Goal: Complete application form

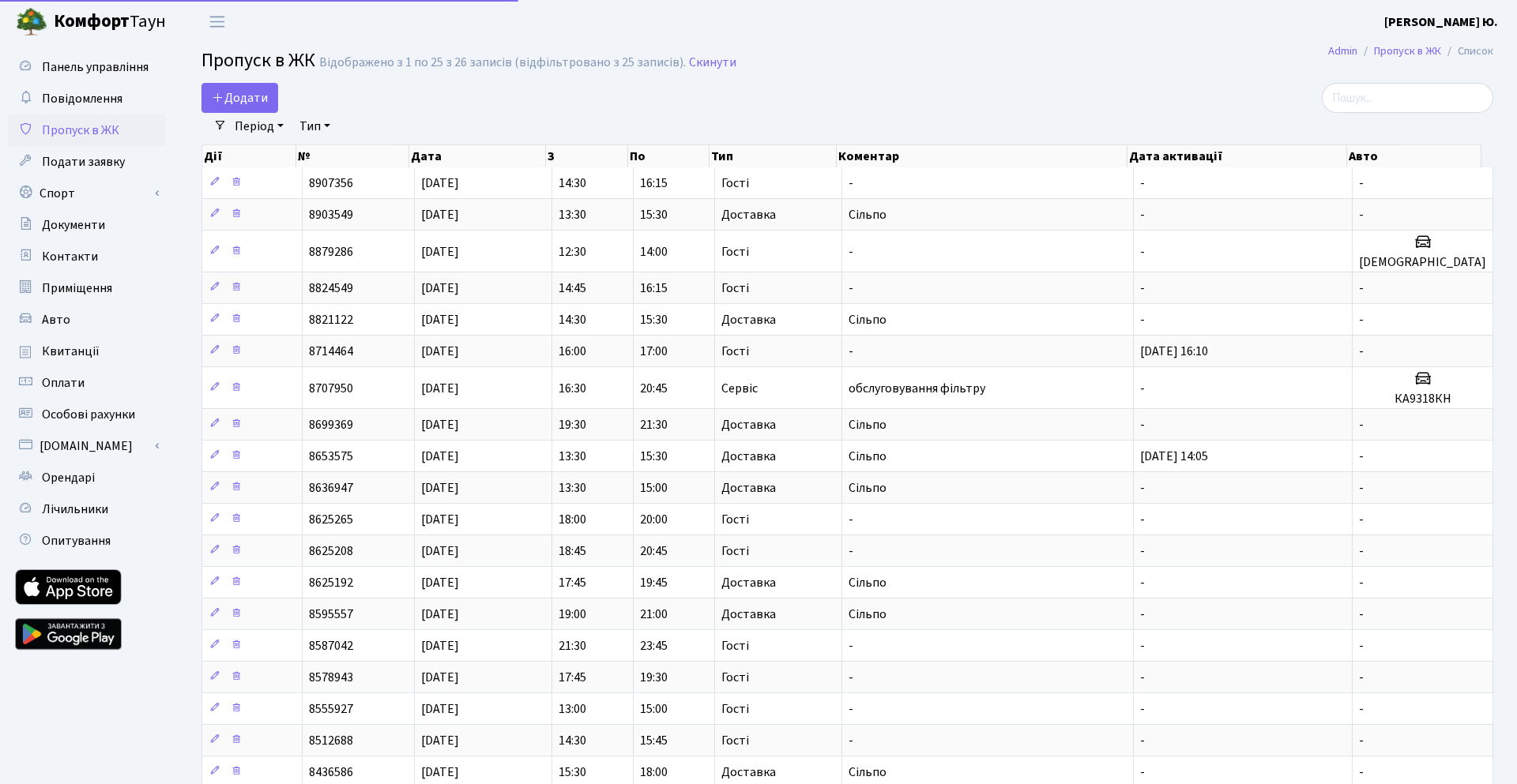
select select "25"
click at [232, 103] on span "Додати" at bounding box center [240, 98] width 56 height 18
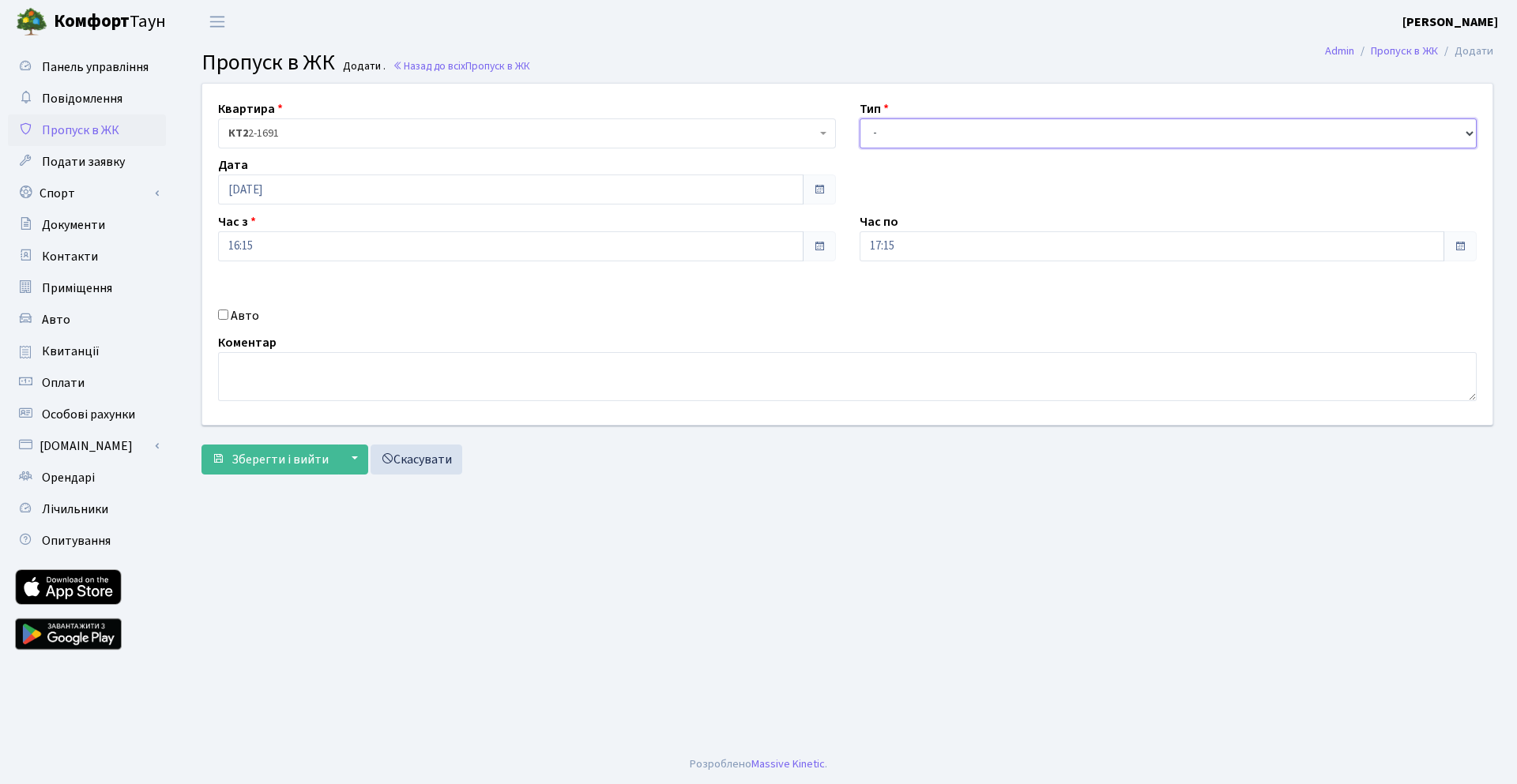
click at [955, 130] on select "- Доставка Таксі Гості Сервіс" at bounding box center [1168, 134] width 618 height 30
select select "3"
click at [859, 118] on select "- Доставка Таксі Гості Сервіс" at bounding box center [1168, 134] width 618 height 30
click at [230, 316] on div "Авто" at bounding box center [527, 316] width 642 height 19
drag, startPoint x: 218, startPoint y: 314, endPoint x: 241, endPoint y: 325, distance: 25.5
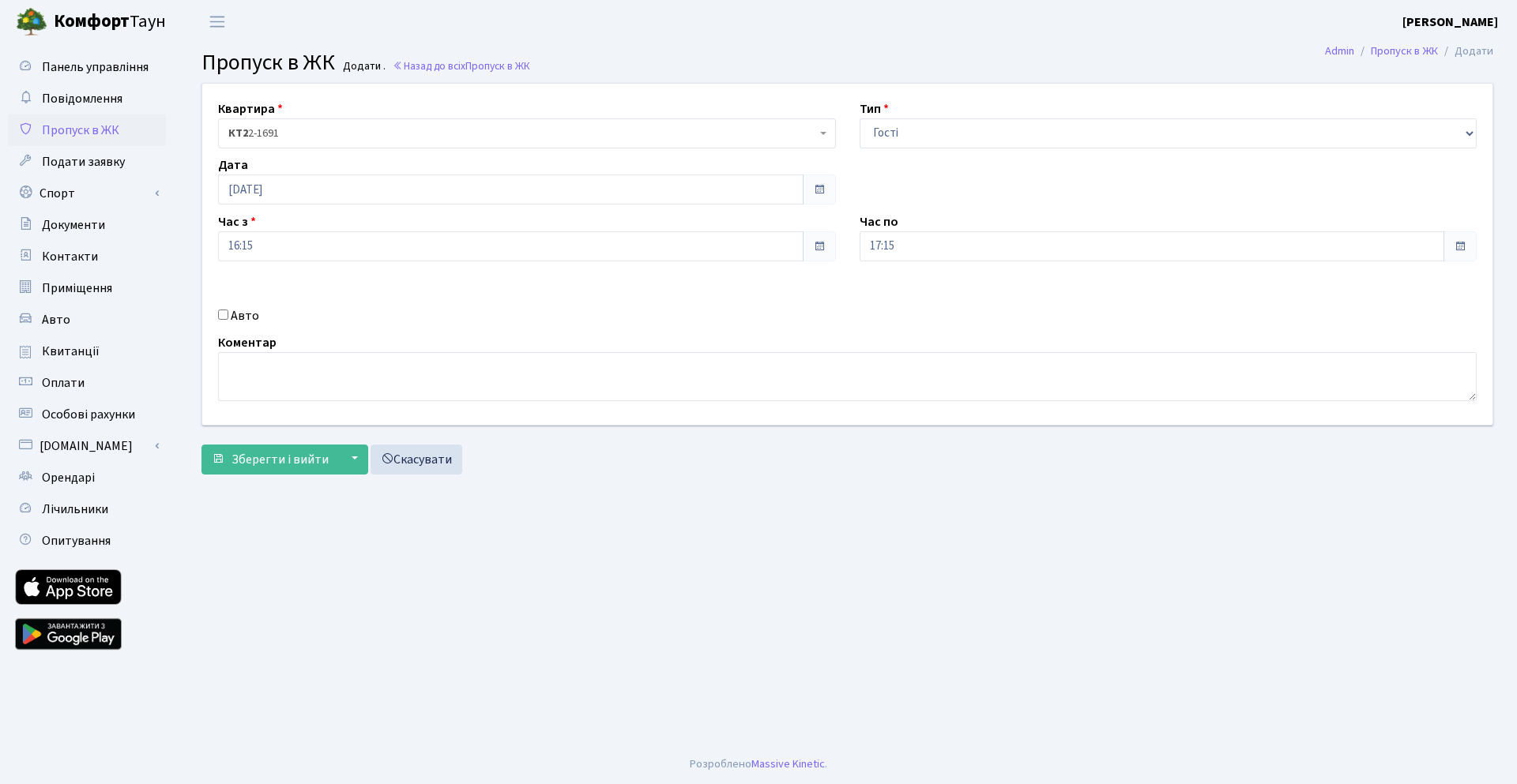
click at [221, 314] on input "Авто" at bounding box center [223, 314] width 10 height 10
checkbox input "true"
paste input "[DEMOGRAPHIC_DATA]"
click at [951, 295] on input "[DEMOGRAPHIC_DATA]" at bounding box center [1168, 302] width 618 height 30
type input "[DEMOGRAPHIC_DATA]"
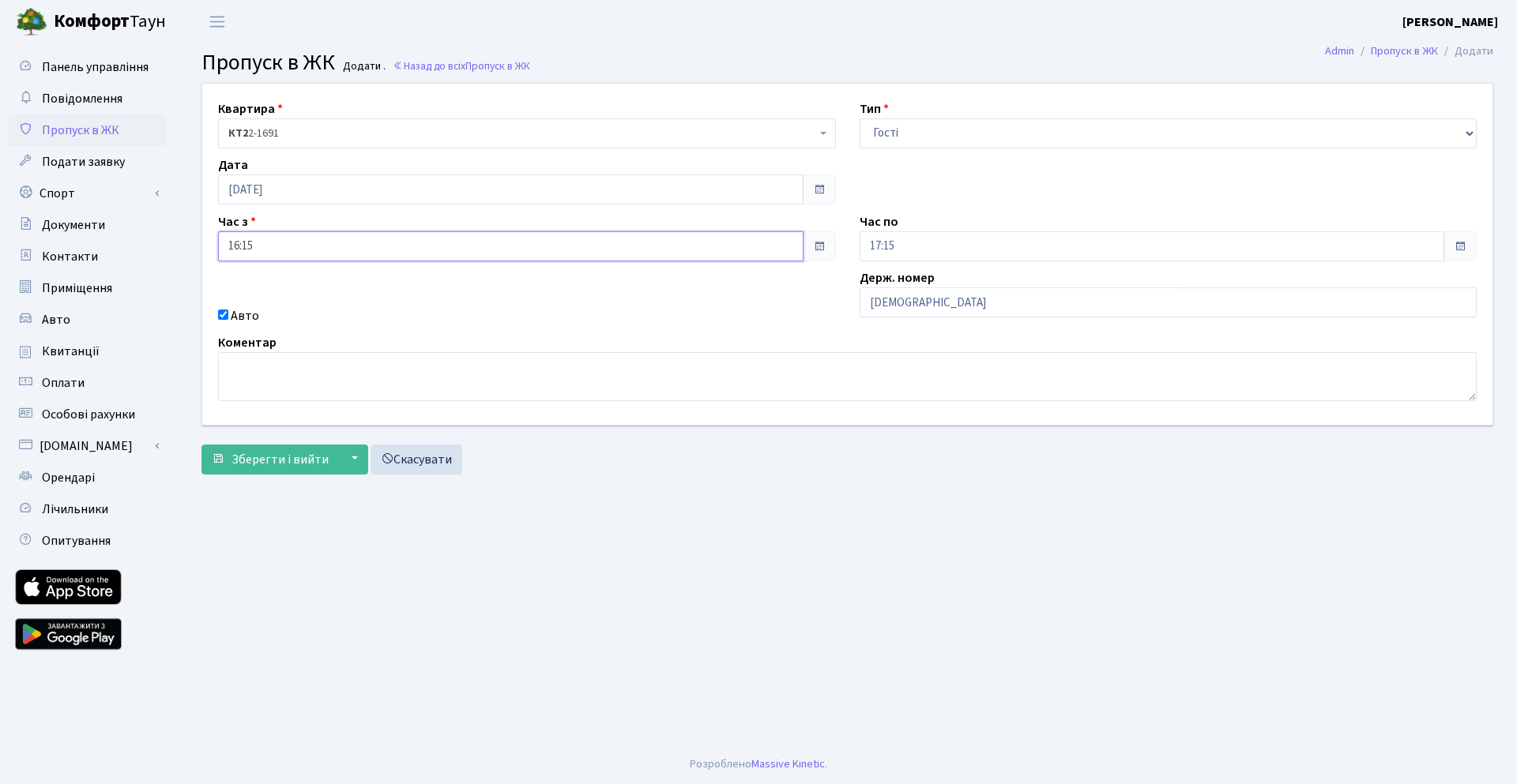
click at [398, 246] on input "16:15" at bounding box center [511, 246] width 586 height 30
click at [394, 303] on icon at bounding box center [399, 301] width 42 height 42
click at [397, 302] on icon at bounding box center [399, 301] width 42 height 42
click at [915, 242] on input "17:15" at bounding box center [1152, 246] width 586 height 30
click at [298, 247] on input "16:45" at bounding box center [511, 246] width 586 height 30
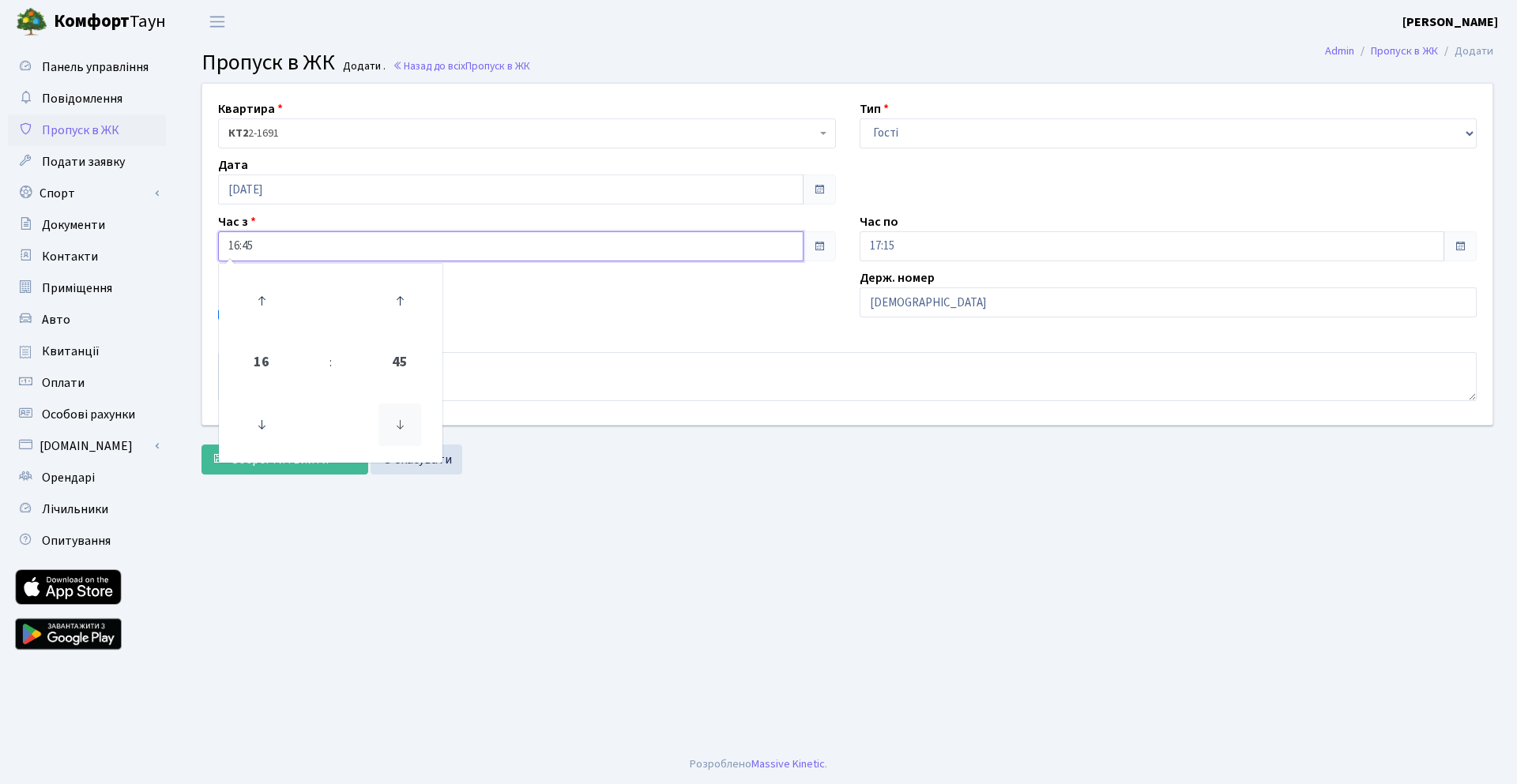
click at [402, 412] on icon at bounding box center [399, 425] width 42 height 42
type input "16:30"
click at [911, 248] on input "17:15" at bounding box center [1152, 246] width 586 height 30
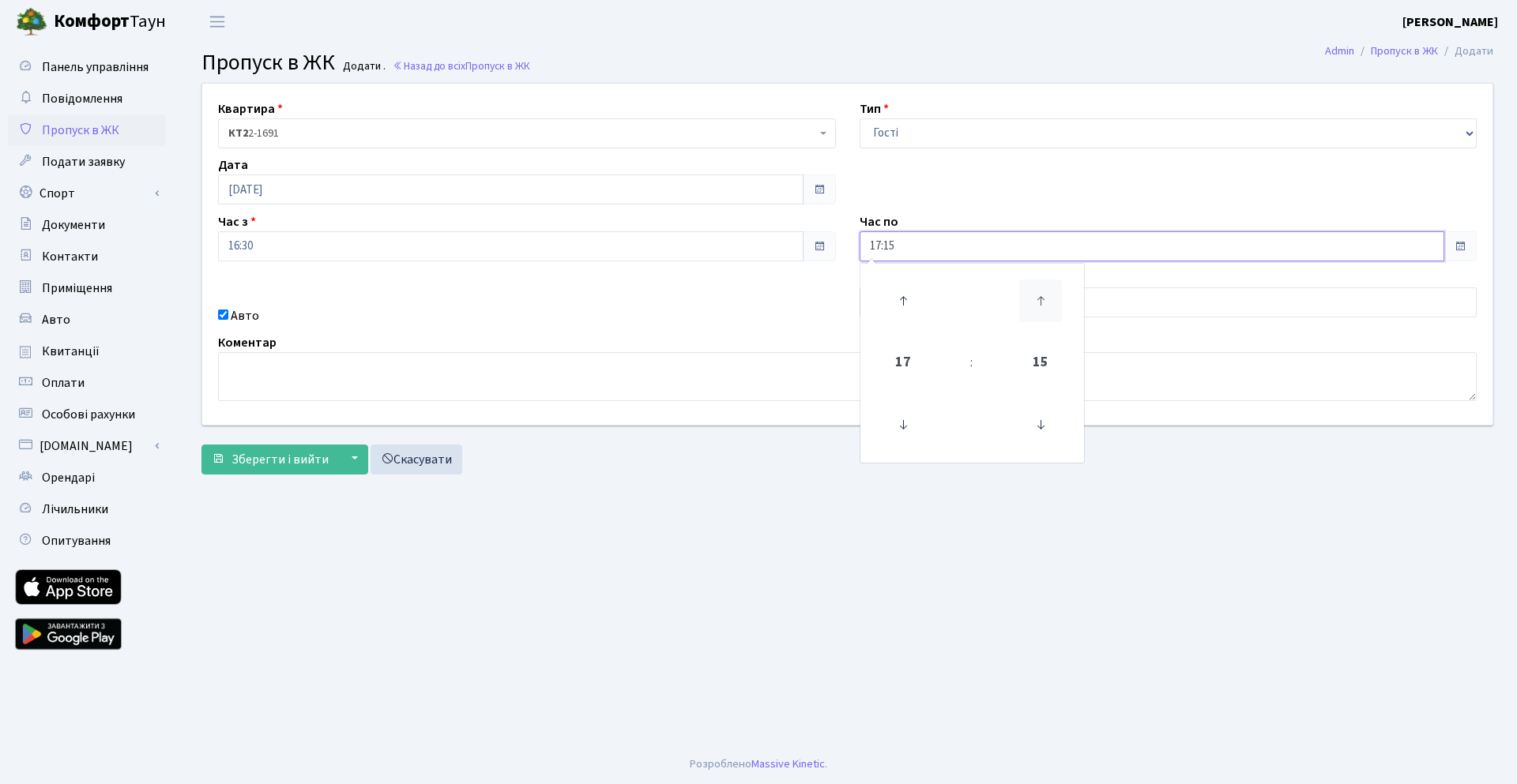
click at [1039, 302] on icon at bounding box center [1040, 301] width 42 height 42
type input "18:00"
drag, startPoint x: 962, startPoint y: 541, endPoint x: 737, endPoint y: 468, distance: 236.5
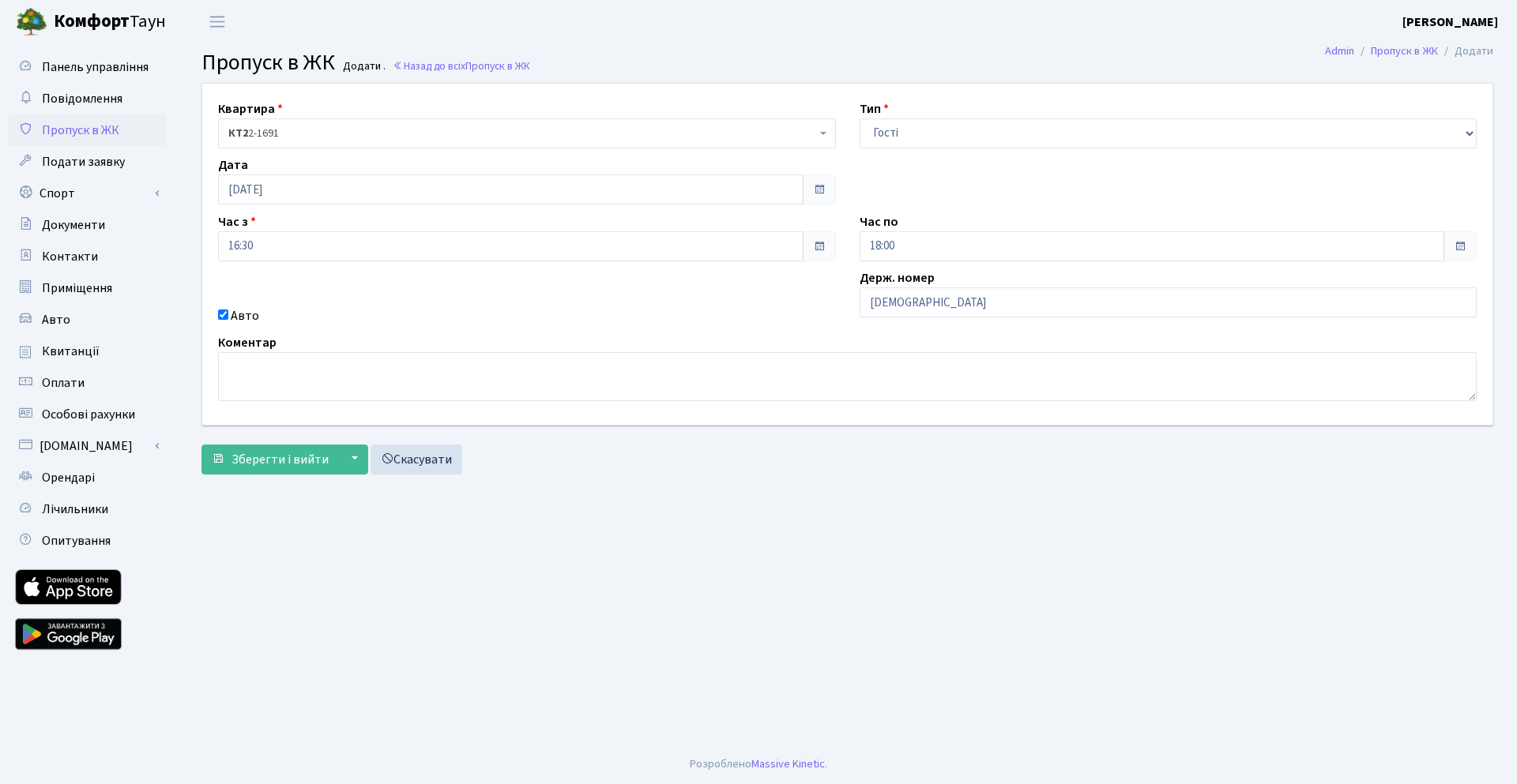
click at [961, 539] on main "Admin Пропуск в ЖК Додати Пропуск в ЖК Додати . Назад до всіх Пропуск в ЖК Квар…" at bounding box center [847, 394] width 1339 height 702
click at [260, 458] on span "Зберегти і вийти" at bounding box center [279, 460] width 97 height 18
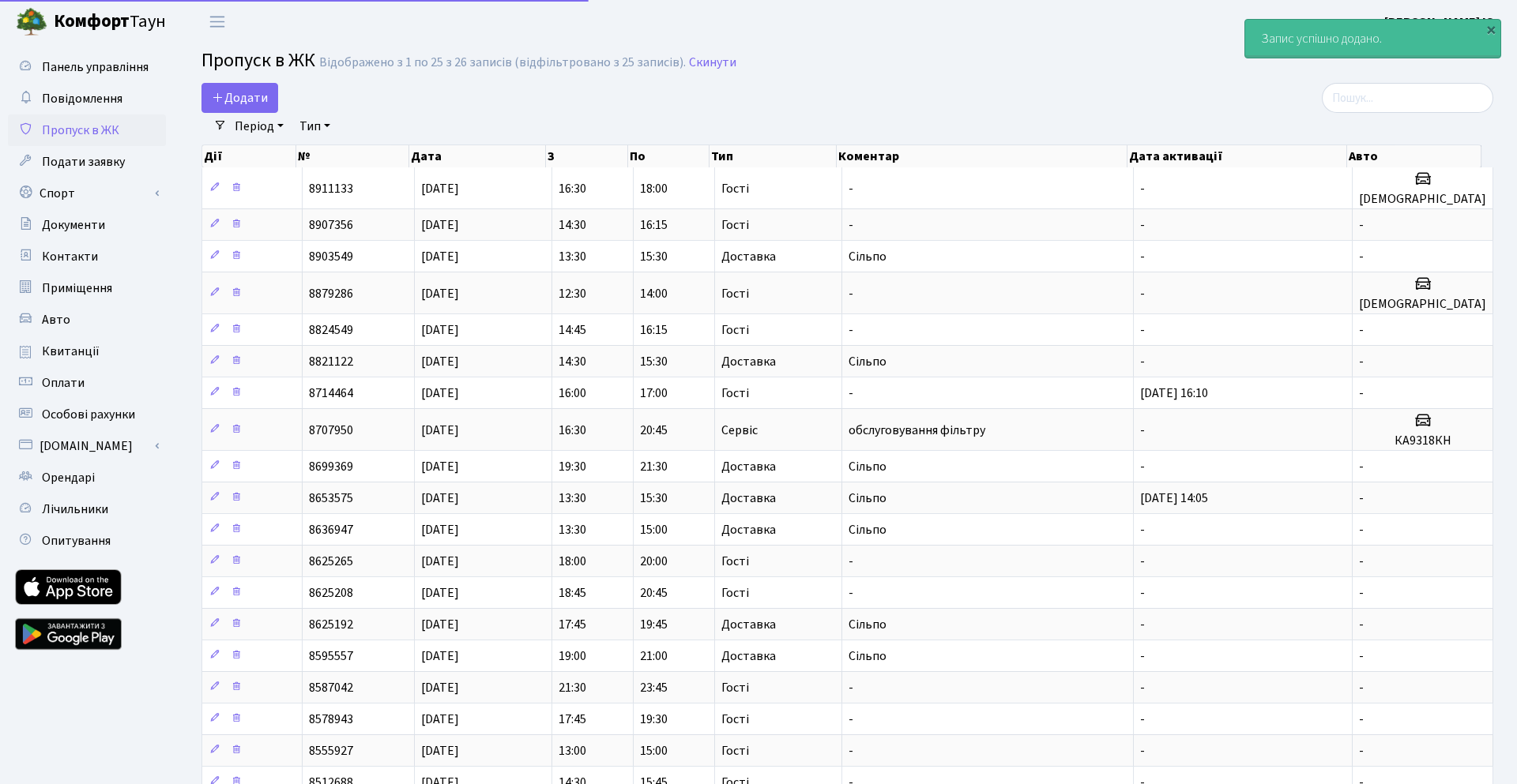
select select "25"
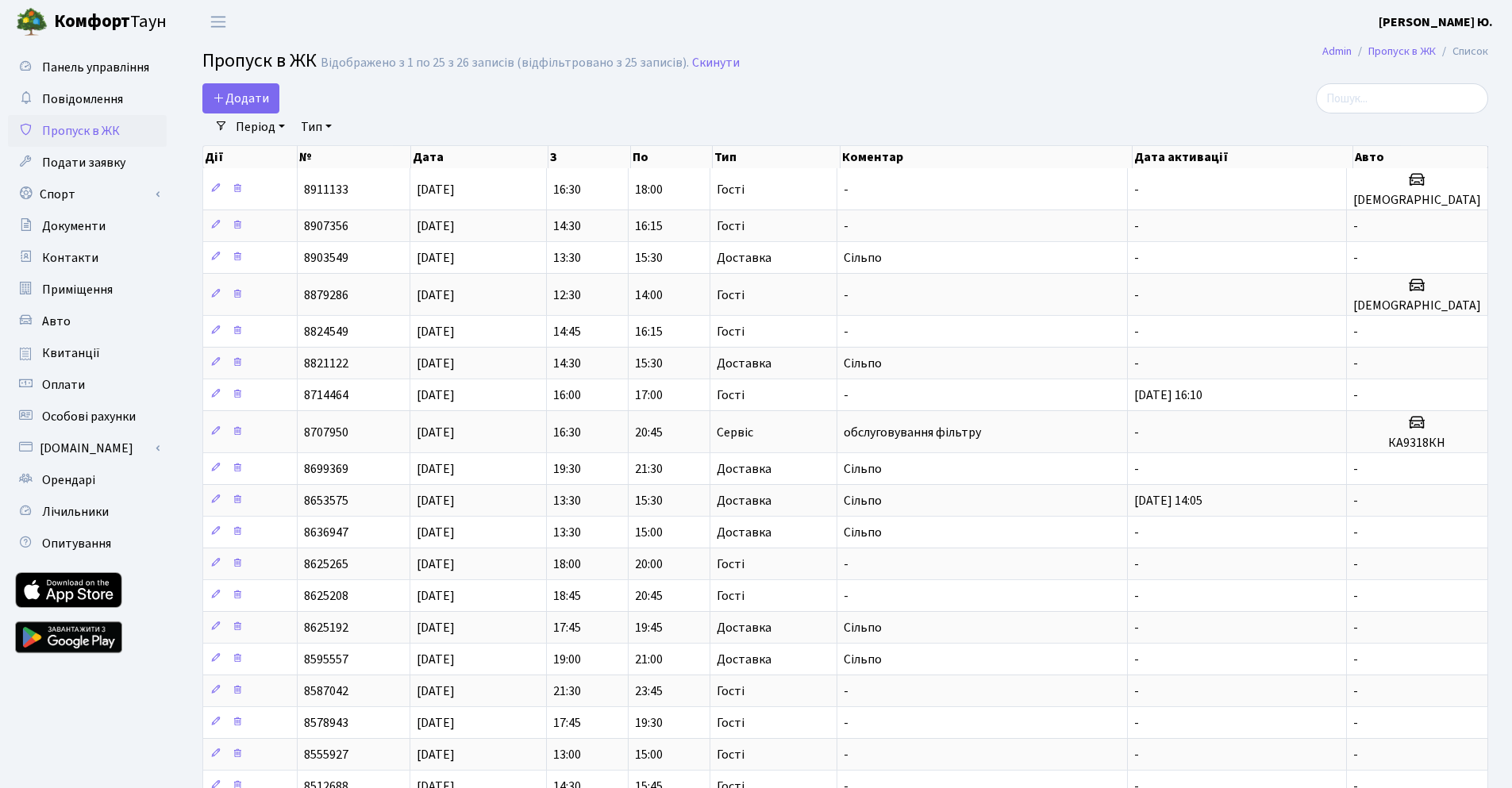
drag, startPoint x: 95, startPoint y: 697, endPoint x: 135, endPoint y: 680, distance: 43.5
click at [96, 697] on ul "Панель управління Повідомлення Пропуск в ЖК Подати заявку Спорт Бронювання Скар…" at bounding box center [87, 557] width 158 height 1012
